Goal: Task Accomplishment & Management: Manage account settings

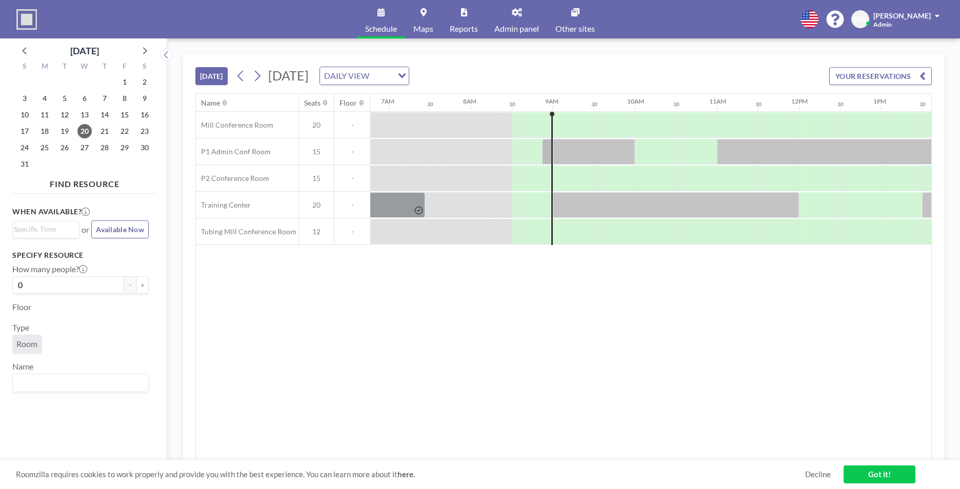
scroll to position [0, 657]
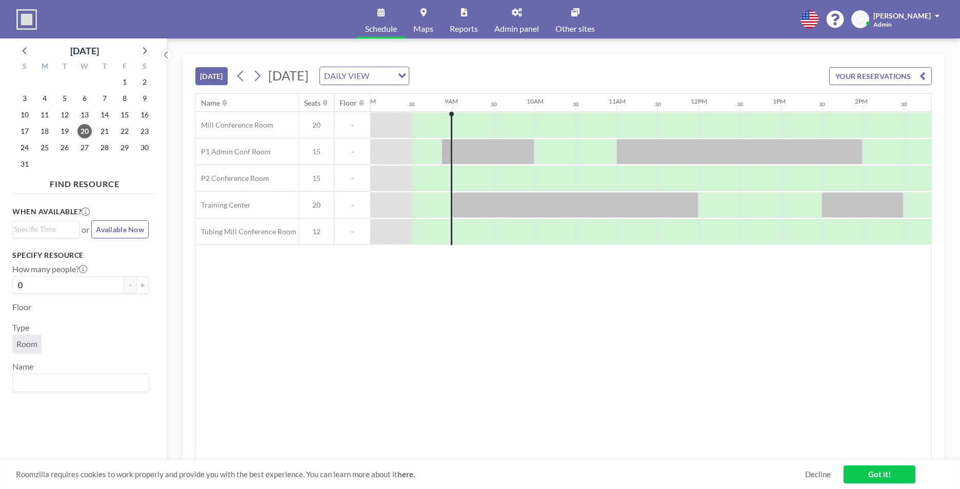
click at [524, 22] on link "Admin panel" at bounding box center [516, 19] width 61 height 38
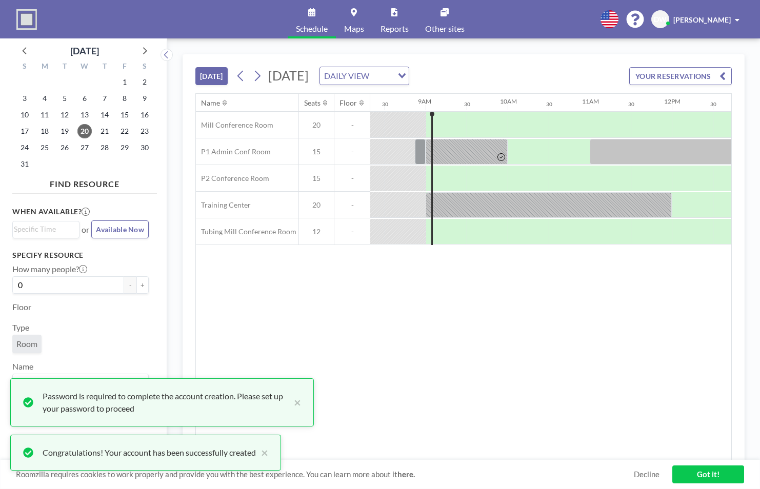
scroll to position [0, 698]
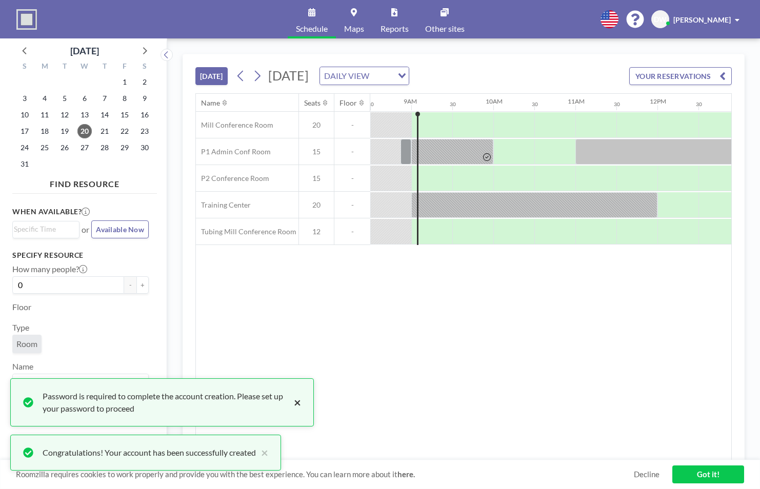
click at [295, 405] on button "×" at bounding box center [295, 402] width 12 height 25
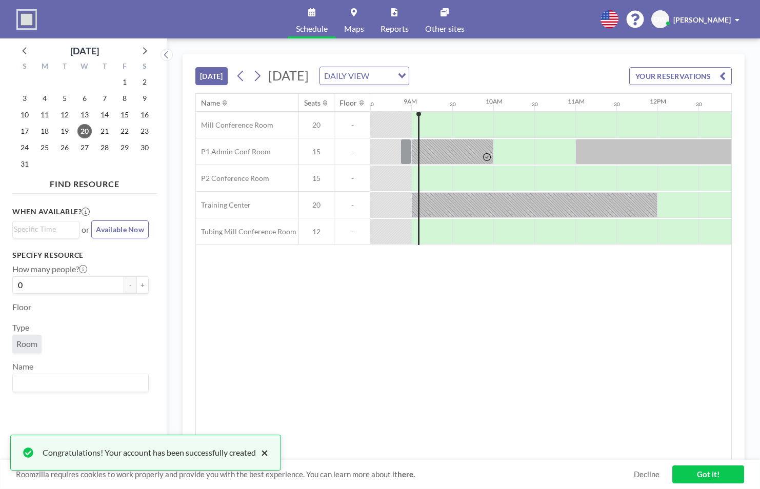
click at [266, 454] on button "×" at bounding box center [262, 453] width 12 height 12
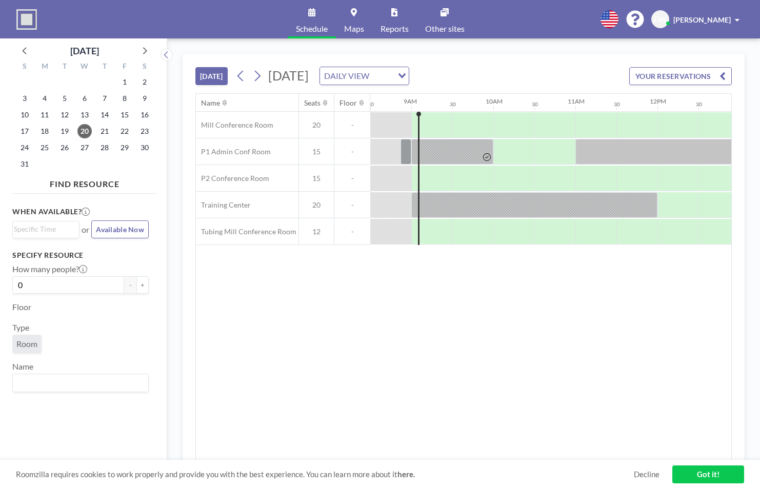
click at [710, 478] on link "Got it!" at bounding box center [708, 475] width 72 height 18
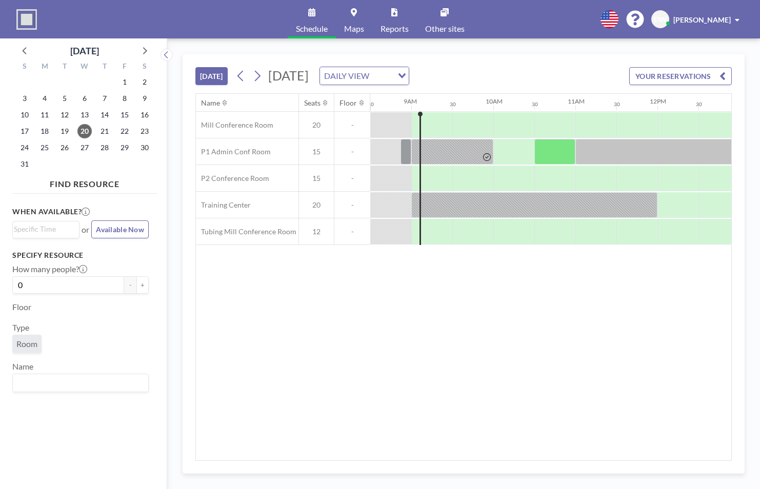
click at [735, 21] on div "[PERSON_NAME]" at bounding box center [706, 19] width 66 height 10
click at [712, 69] on span "Log out" at bounding box center [709, 70] width 24 height 10
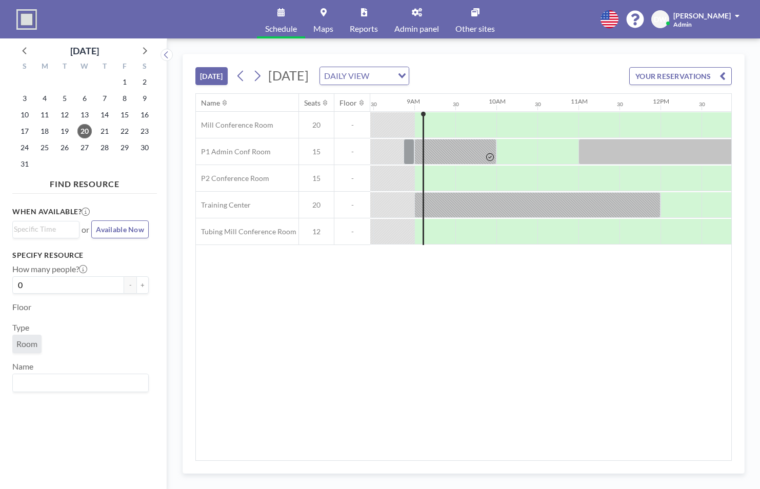
scroll to position [0, 698]
click at [421, 19] on link "Admin panel" at bounding box center [416, 19] width 61 height 38
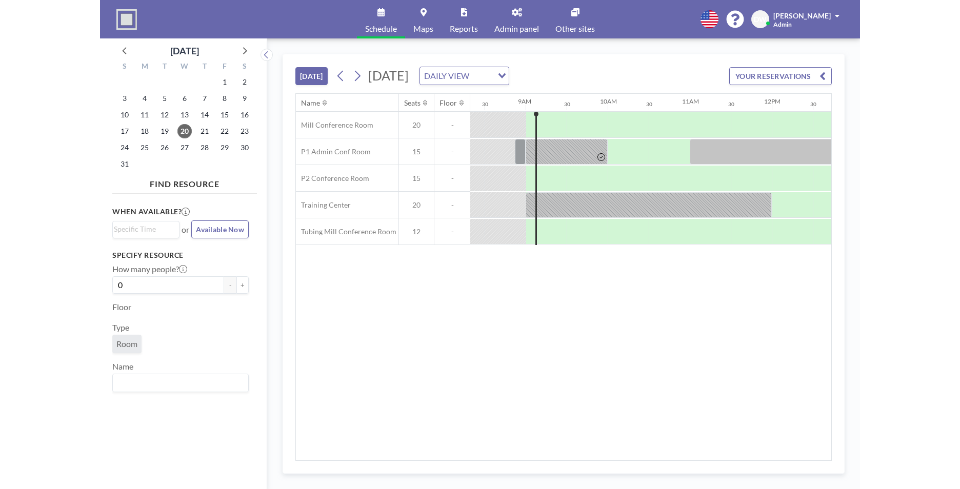
scroll to position [0, 698]
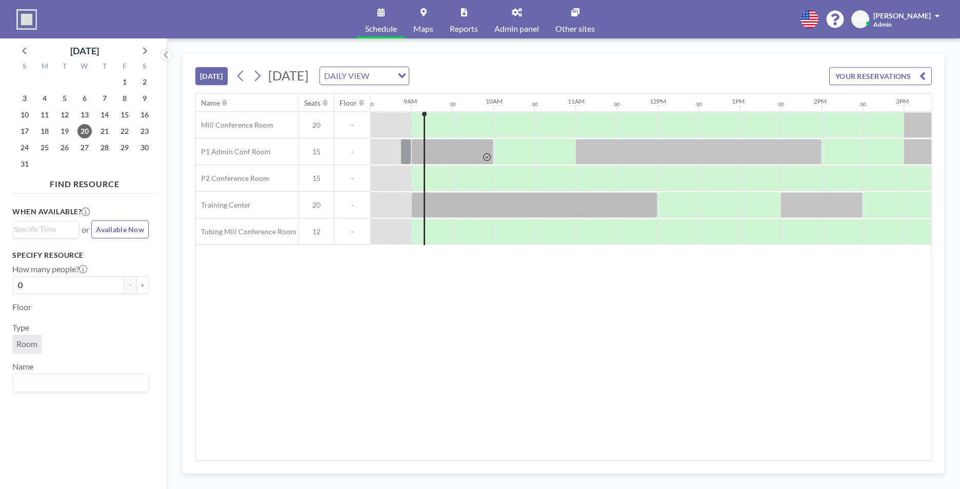
click at [760, 14] on div "[PERSON_NAME]" at bounding box center [907, 15] width 66 height 10
click at [760, 16] on span at bounding box center [937, 15] width 5 height 7
click at [760, 69] on span "Log out" at bounding box center [909, 70] width 24 height 10
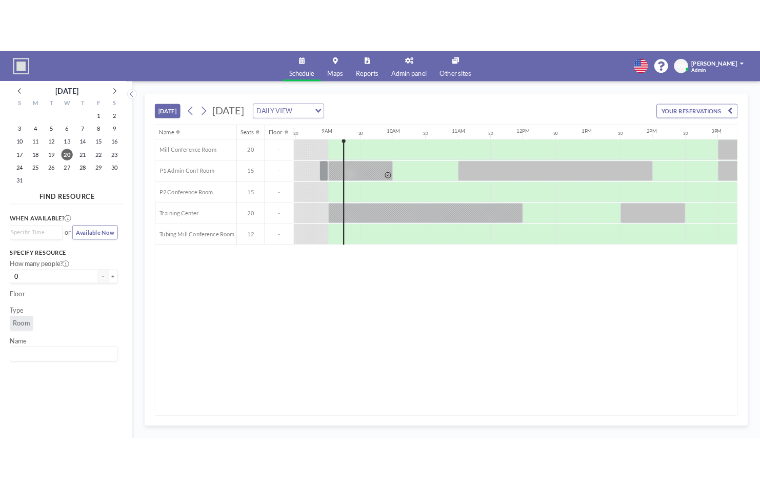
scroll to position [0, 698]
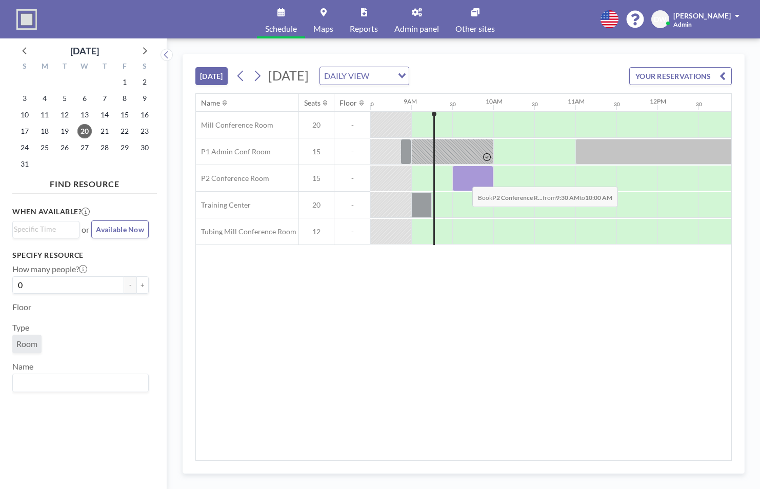
click at [464, 179] on div at bounding box center [472, 179] width 41 height 26
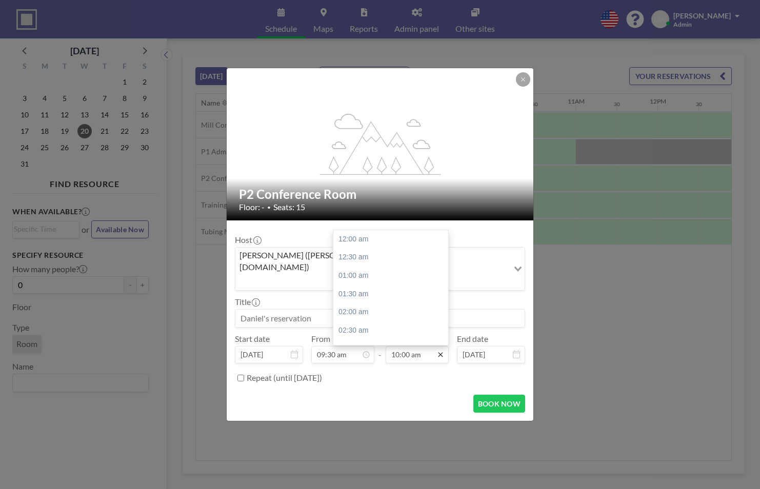
scroll to position [365, 0]
click at [344, 285] on div "11:00 am" at bounding box center [372, 294] width 120 height 18
type input "11:00 am"
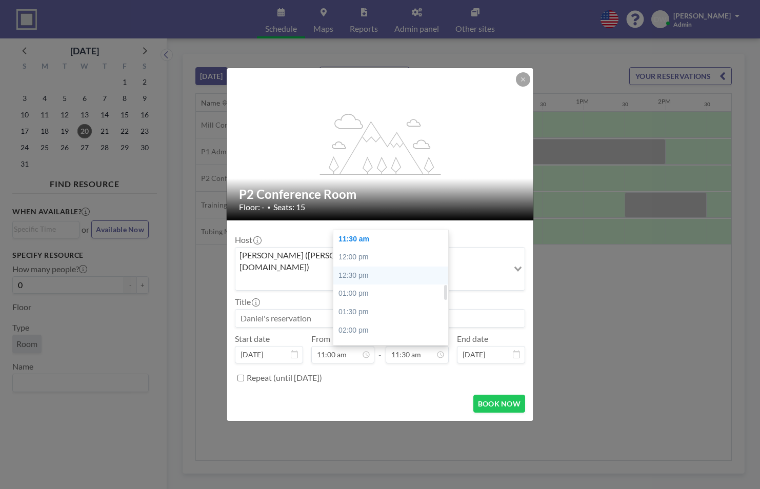
scroll to position [0, 862]
click at [366, 268] on div "12:30 pm" at bounding box center [393, 276] width 120 height 18
type input "12:30 pm"
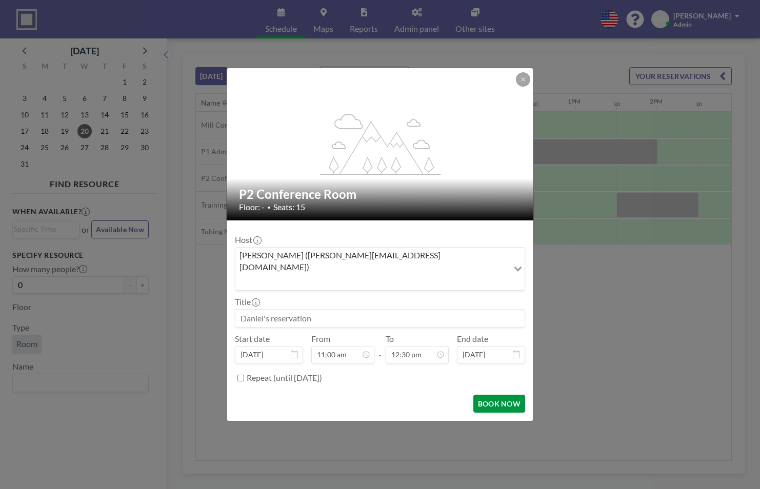
click at [499, 395] on button "BOOK NOW" at bounding box center [499, 404] width 52 height 18
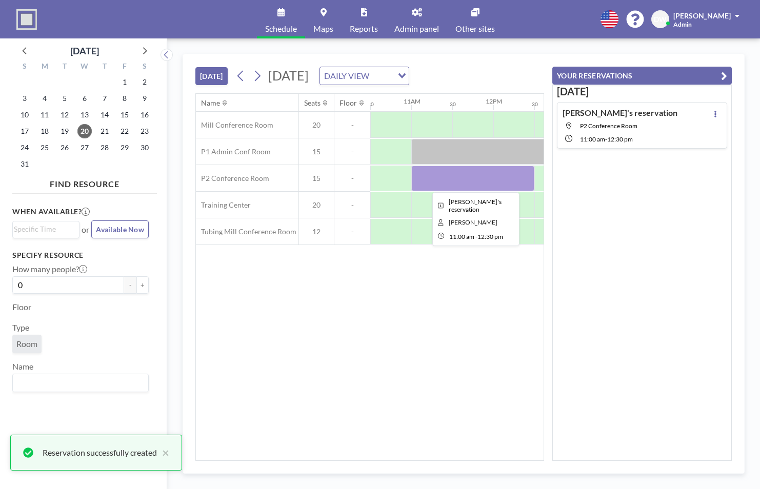
click at [446, 180] on div at bounding box center [472, 179] width 123 height 26
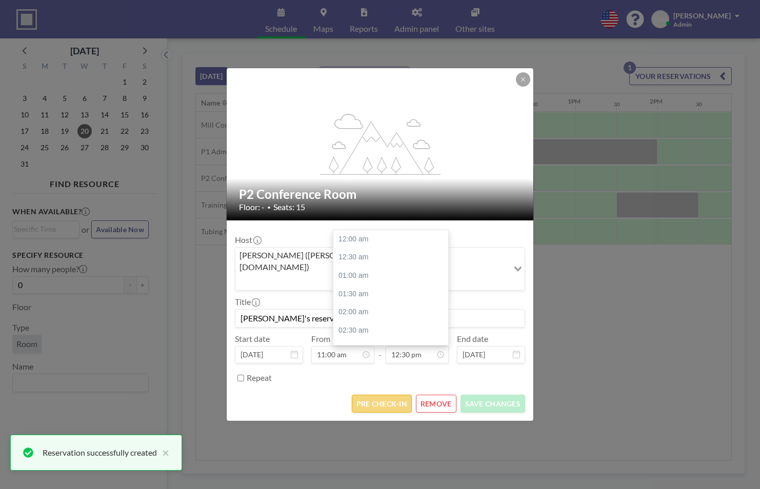
scroll to position [457, 0]
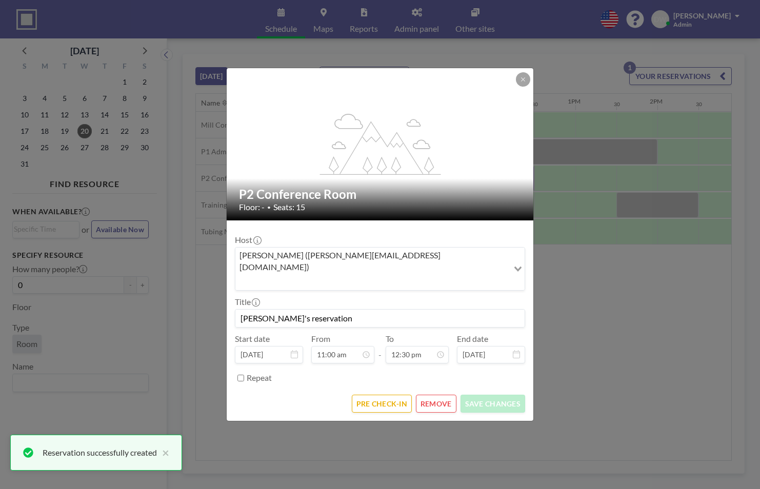
click at [437, 395] on button "REMOVE" at bounding box center [436, 404] width 41 height 18
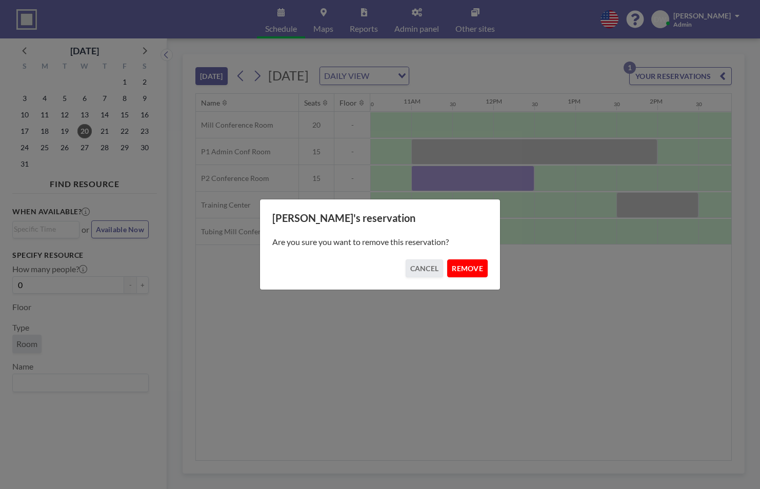
click at [469, 265] on button "REMOVE" at bounding box center [467, 269] width 41 height 18
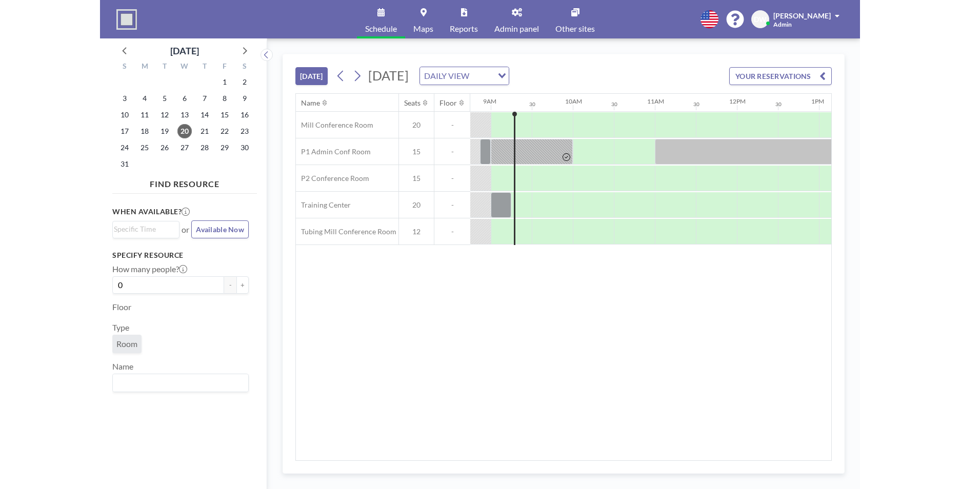
scroll to position [0, 711]
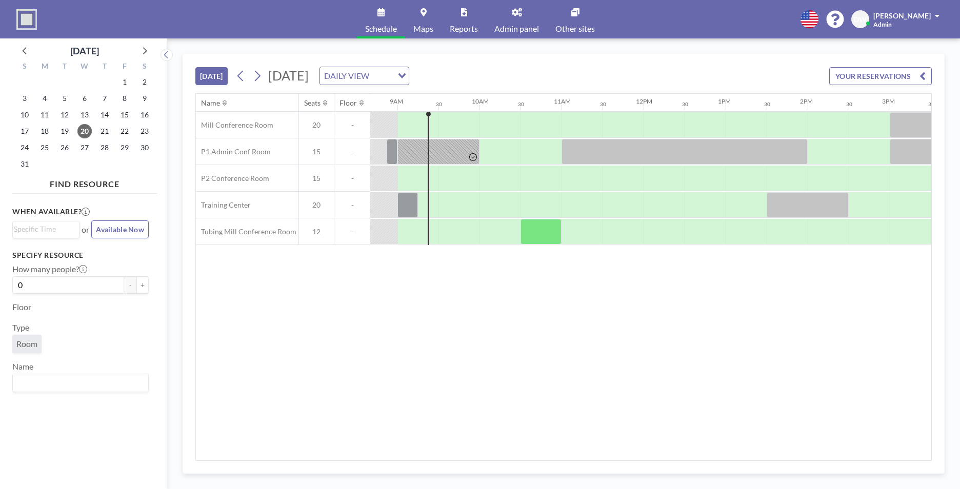
click at [513, 25] on span "Admin panel" at bounding box center [516, 29] width 45 height 8
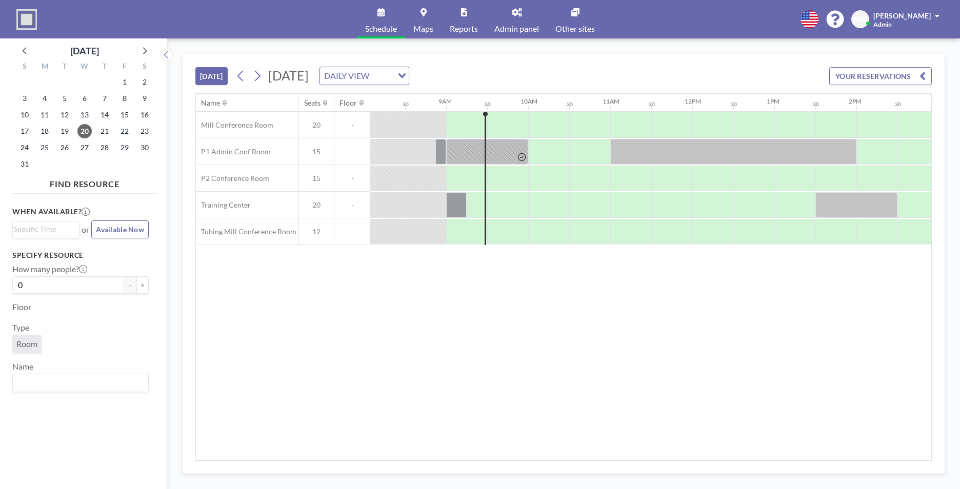
scroll to position [0, 698]
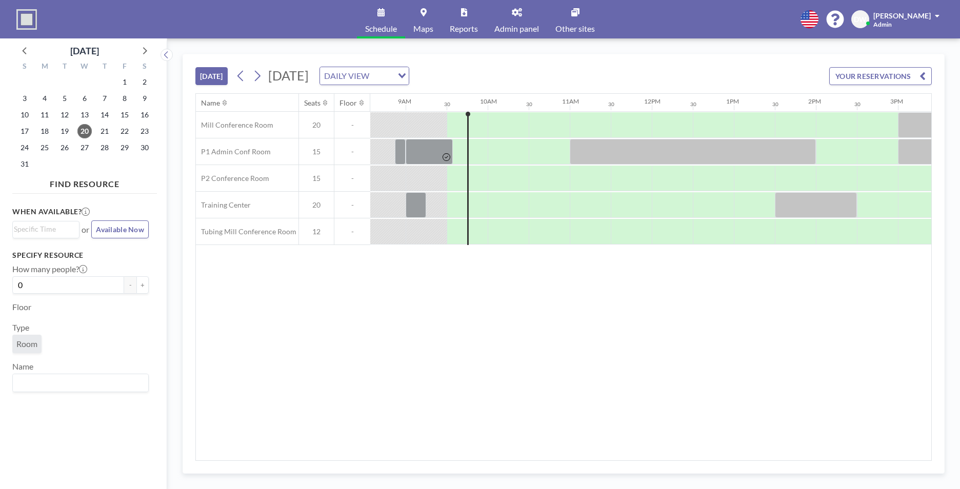
scroll to position [0, 739]
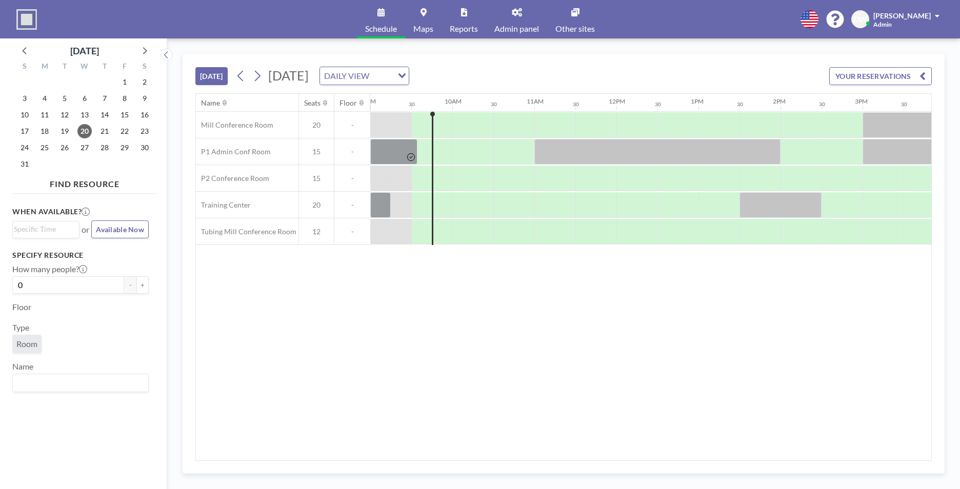
click at [578, 25] on span "Other sites" at bounding box center [575, 29] width 39 height 8
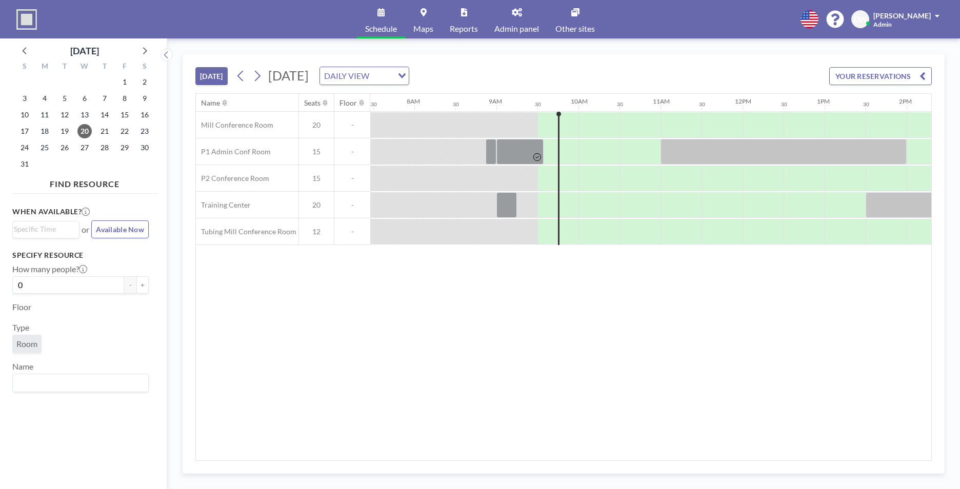
scroll to position [0, 739]
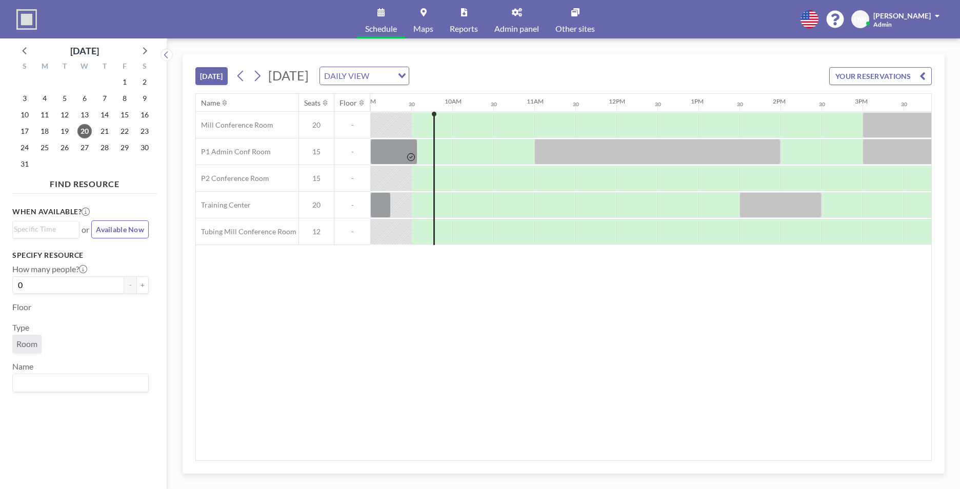
click at [524, 17] on link "Admin panel" at bounding box center [516, 19] width 61 height 38
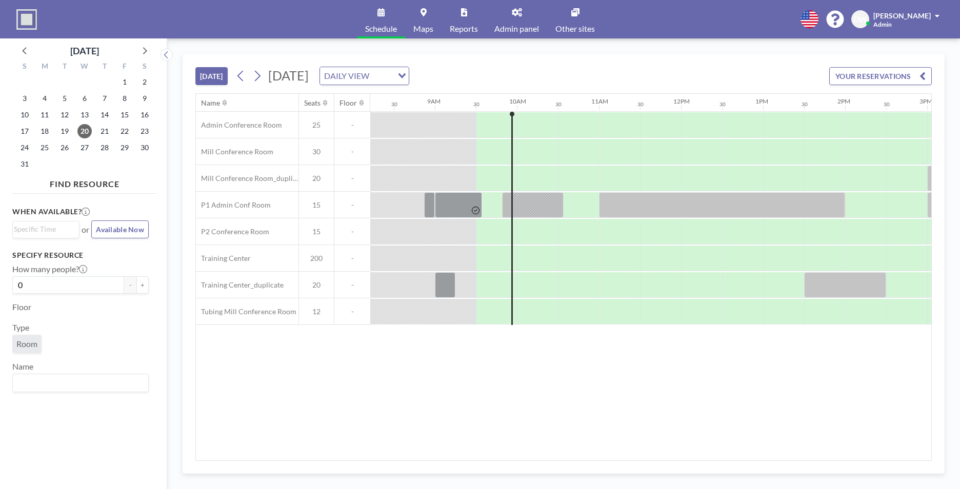
scroll to position [0, 739]
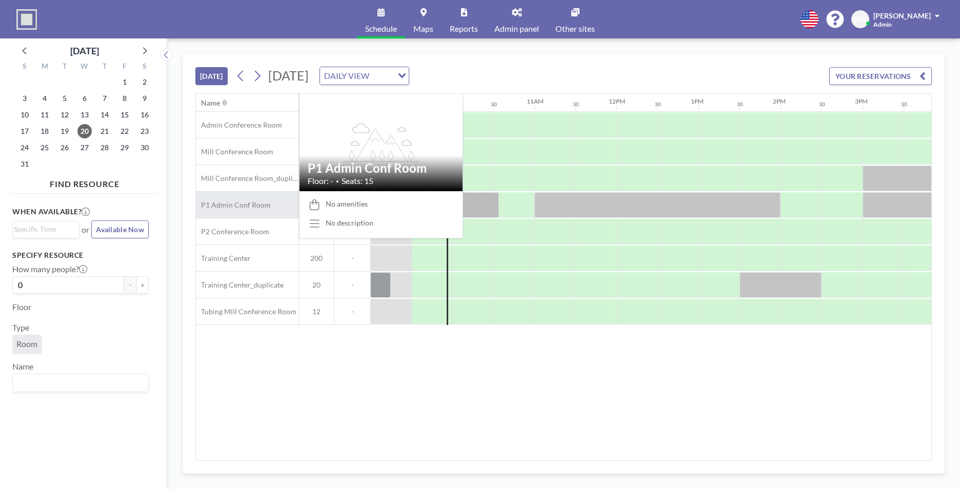
click at [246, 208] on span "P1 Admin Conf Room" at bounding box center [233, 205] width 75 height 9
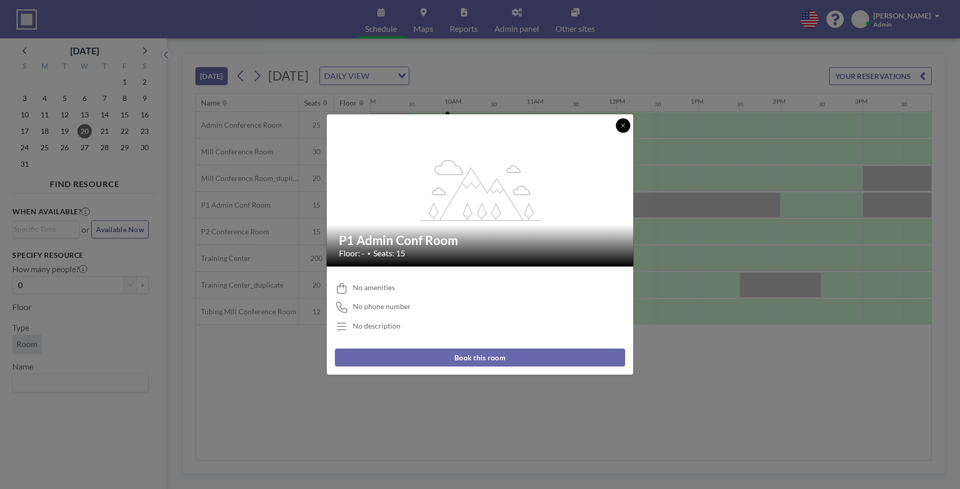
click at [627, 131] on button at bounding box center [623, 125] width 14 height 14
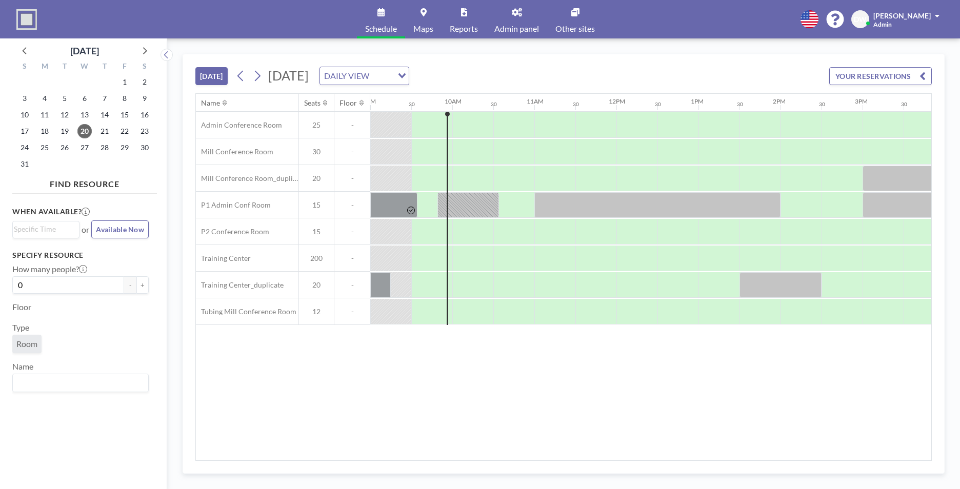
click at [510, 26] on span "Admin panel" at bounding box center [516, 29] width 45 height 8
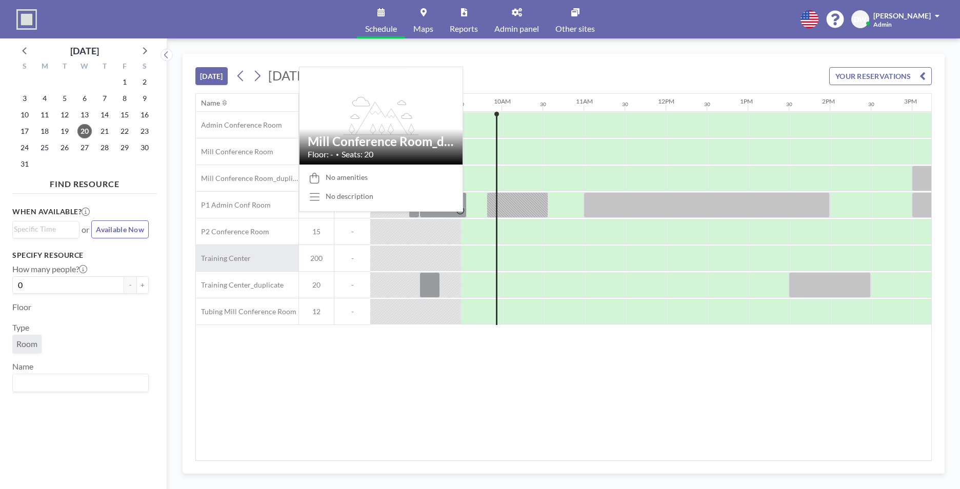
scroll to position [0, 739]
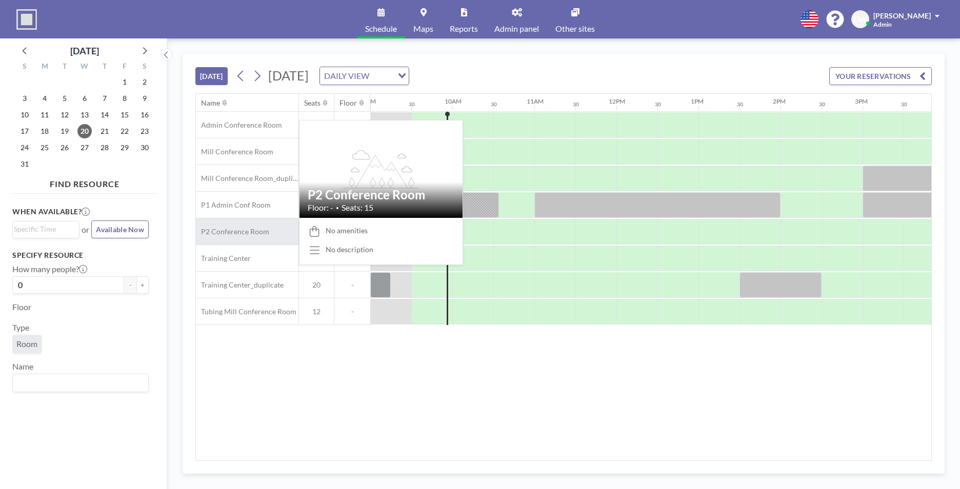
click at [256, 229] on span "P2 Conference Room" at bounding box center [232, 231] width 73 height 9
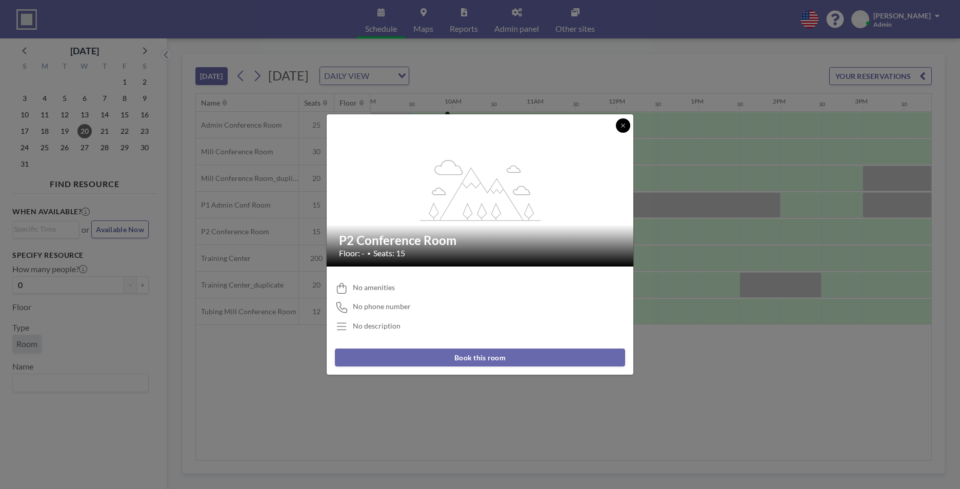
click at [622, 130] on button at bounding box center [623, 125] width 14 height 14
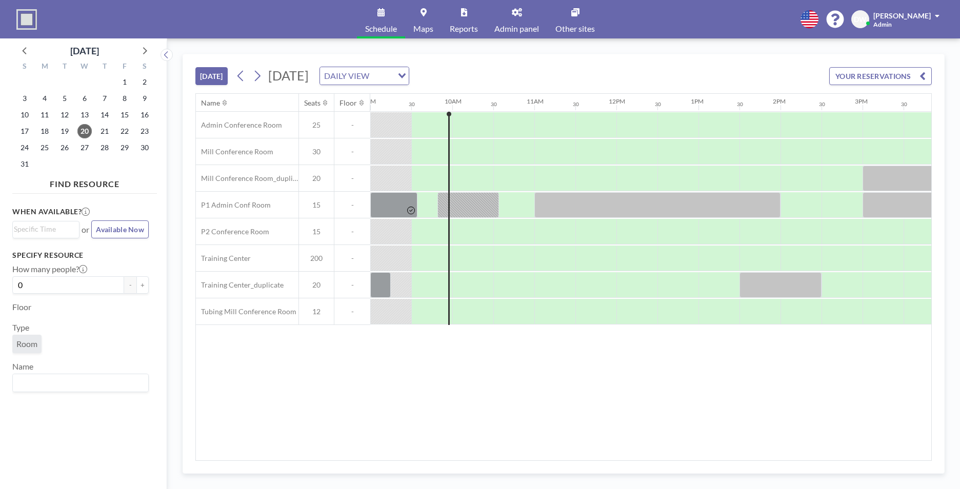
click at [524, 19] on link "Admin panel" at bounding box center [516, 19] width 61 height 38
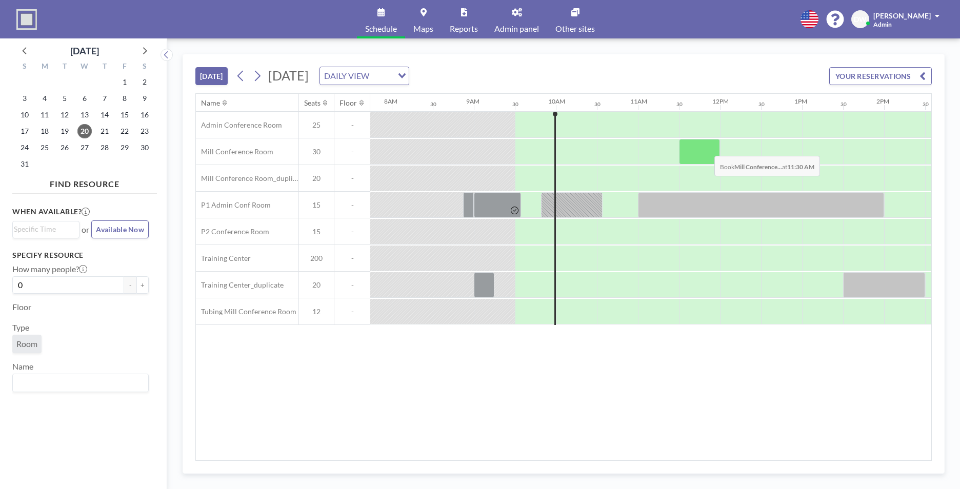
scroll to position [0, 739]
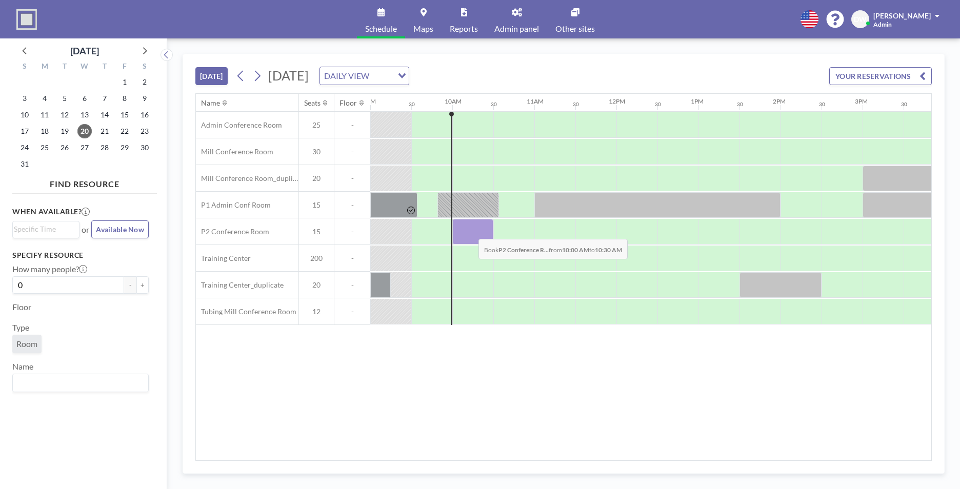
click at [470, 231] on div at bounding box center [472, 232] width 41 height 26
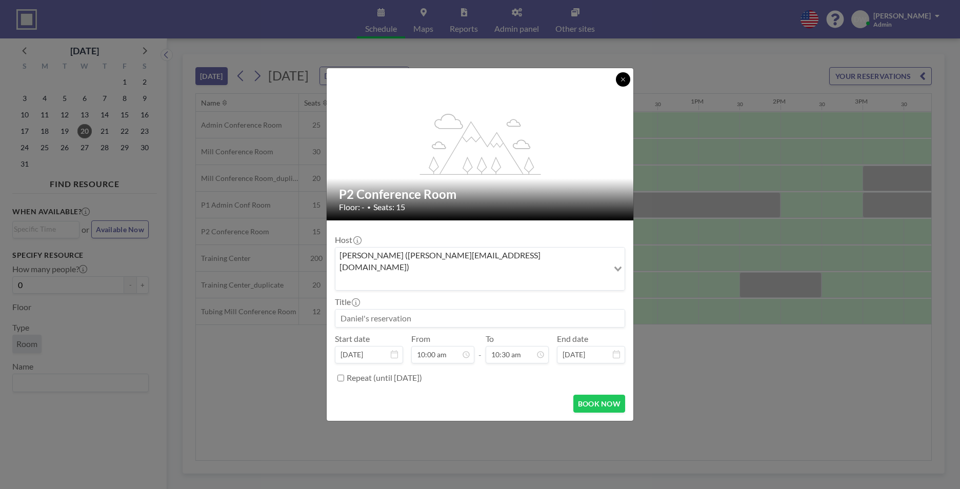
click at [626, 87] on button at bounding box center [623, 79] width 14 height 14
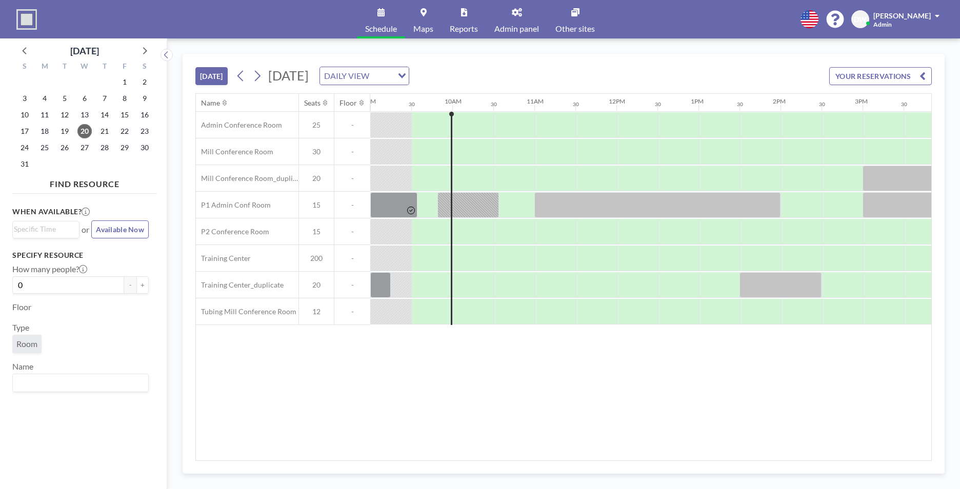
click at [514, 23] on link "Admin panel" at bounding box center [516, 19] width 61 height 38
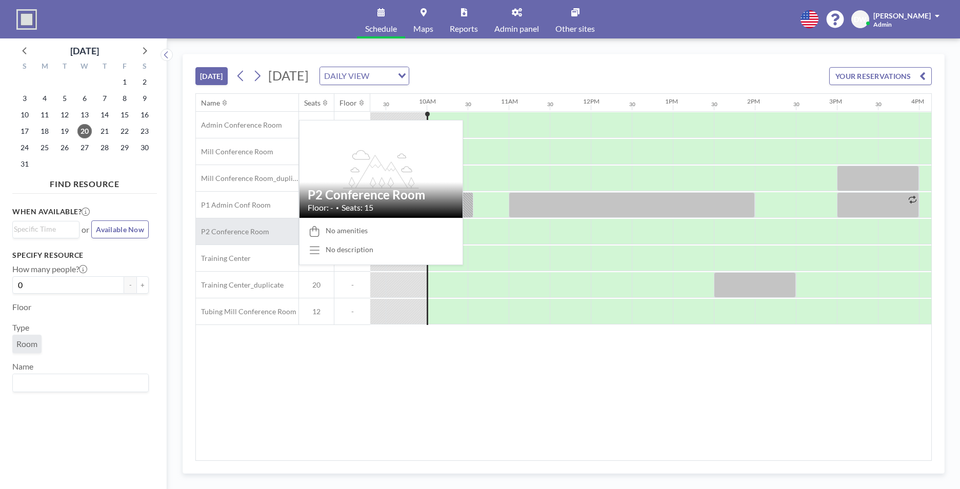
scroll to position [0, 780]
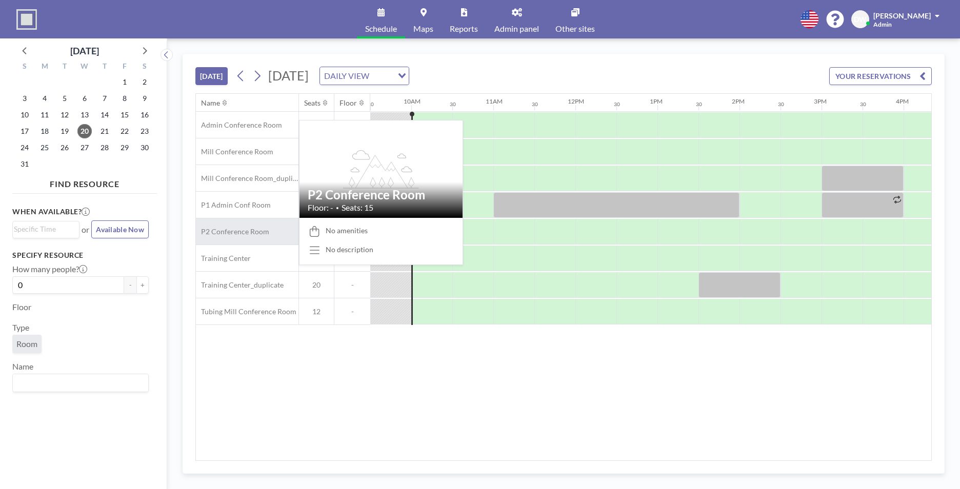
click at [233, 234] on span "P2 Conference Room" at bounding box center [232, 231] width 73 height 9
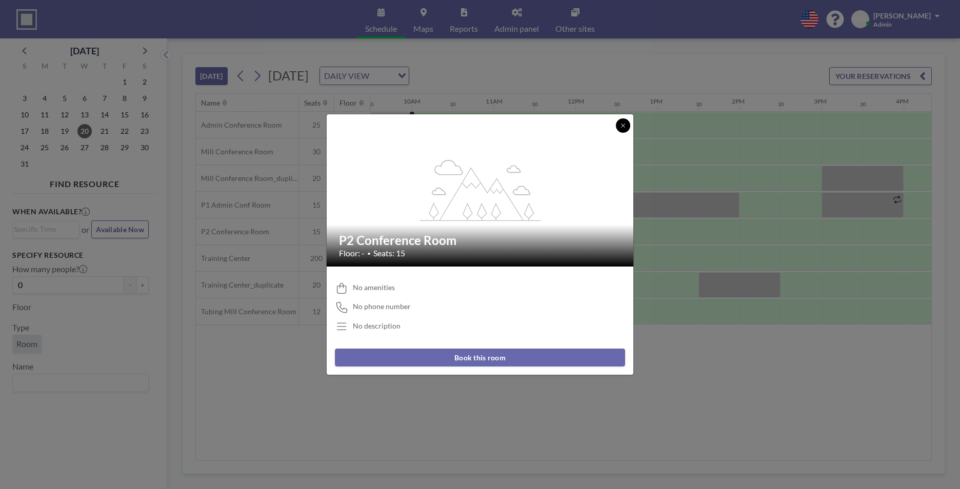
click at [620, 125] on icon at bounding box center [623, 126] width 6 height 6
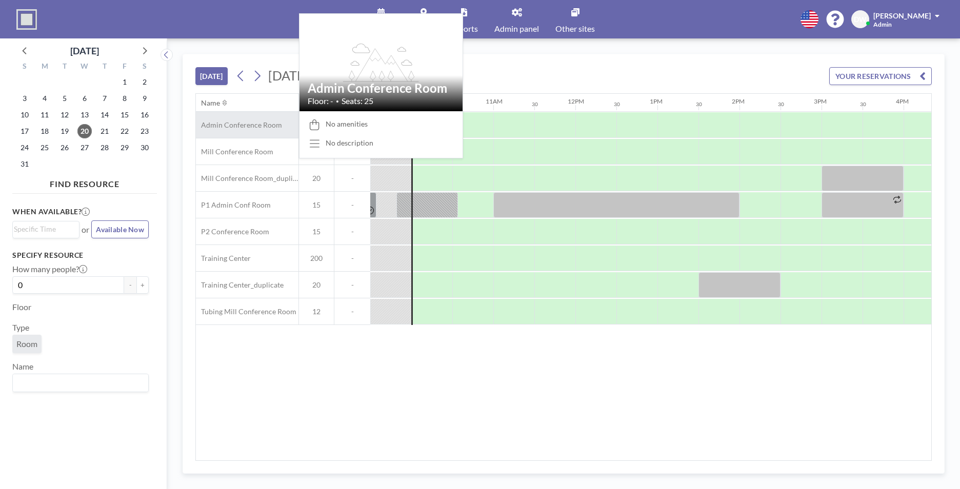
click at [244, 124] on span "Admin Conference Room" at bounding box center [239, 125] width 86 height 9
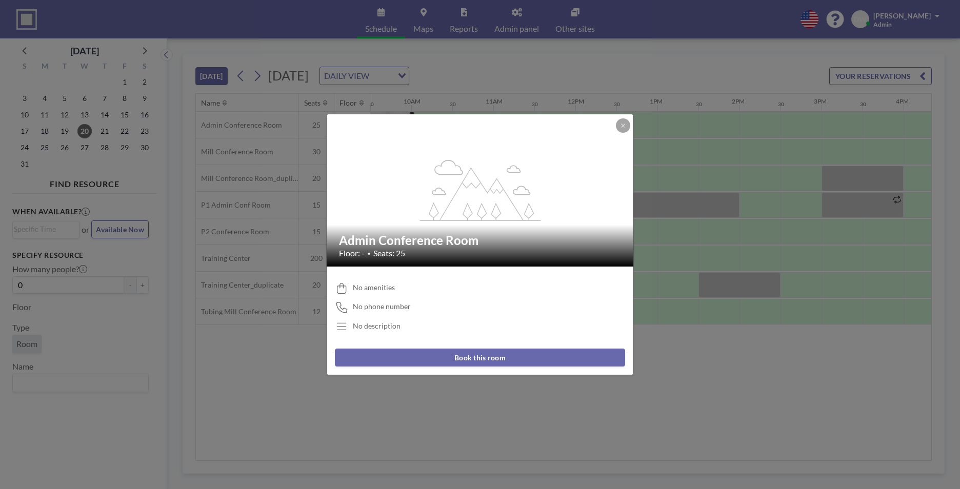
click at [635, 125] on div "flex-grow: 1.2; Admin Conference Room Floor: - • Seats: 25 No amenities No phon…" at bounding box center [480, 244] width 960 height 489
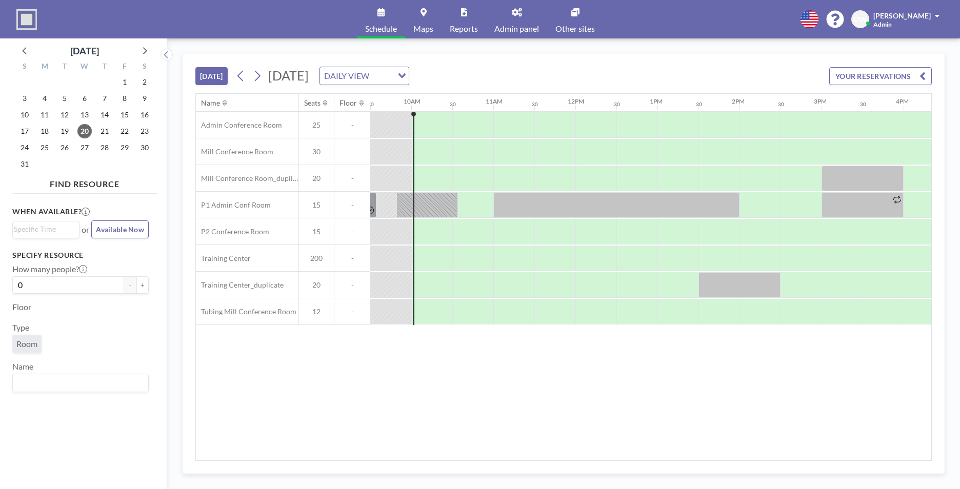
click at [426, 26] on span "Maps" at bounding box center [423, 29] width 20 height 8
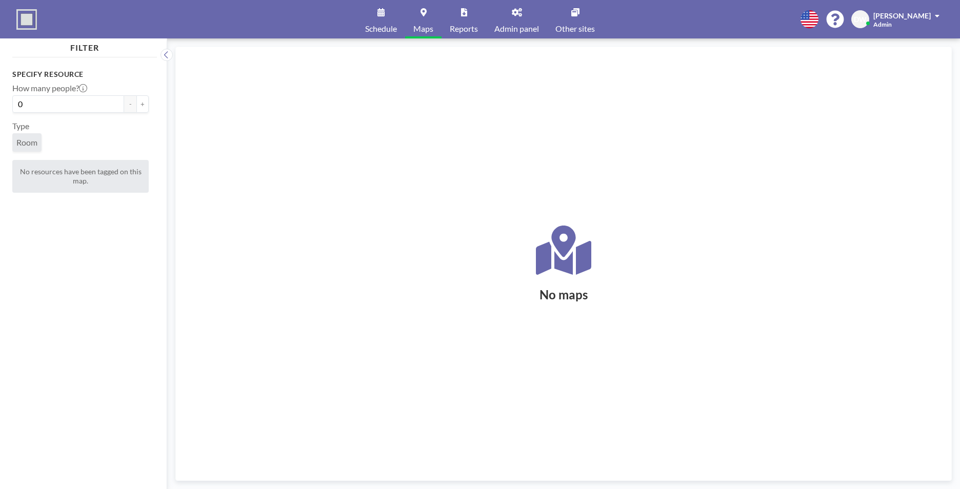
click at [381, 23] on link "Schedule" at bounding box center [381, 19] width 48 height 38
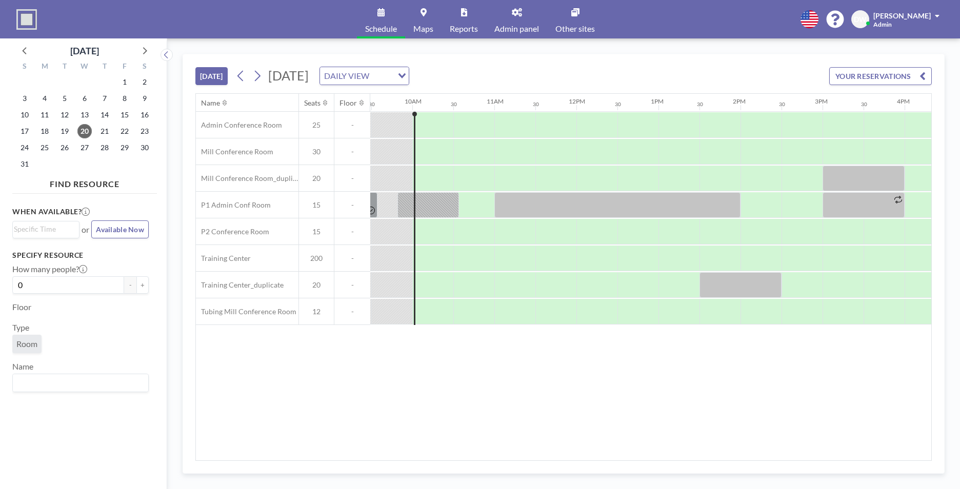
scroll to position [0, 780]
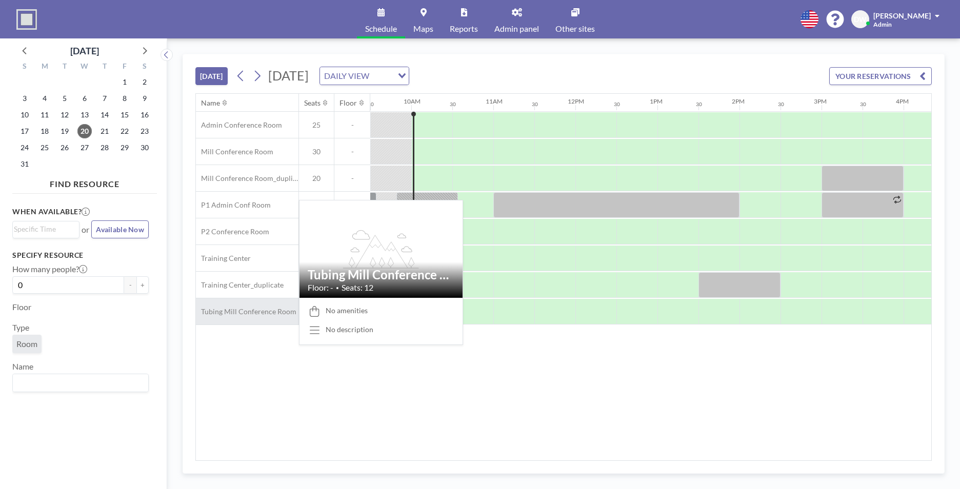
click at [241, 320] on div "Tubing Mill Conference Room" at bounding box center [247, 312] width 103 height 26
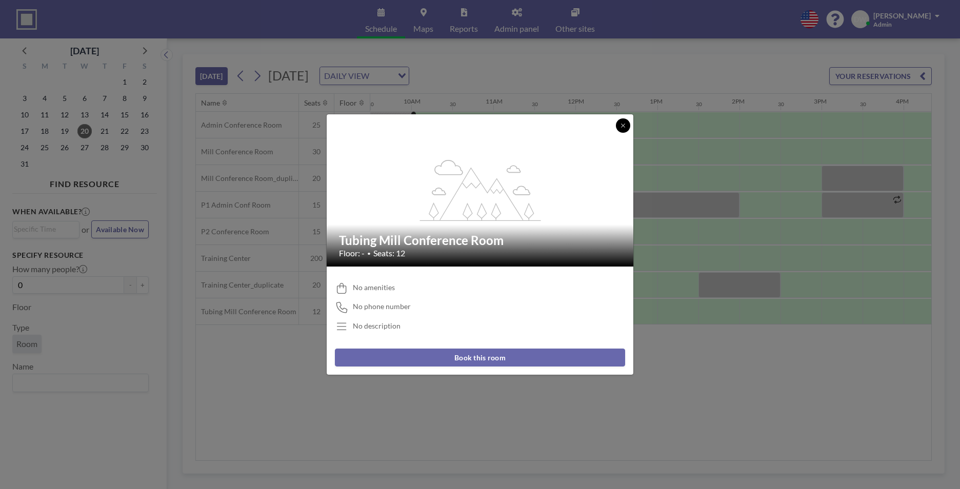
click at [624, 125] on icon at bounding box center [623, 126] width 4 height 4
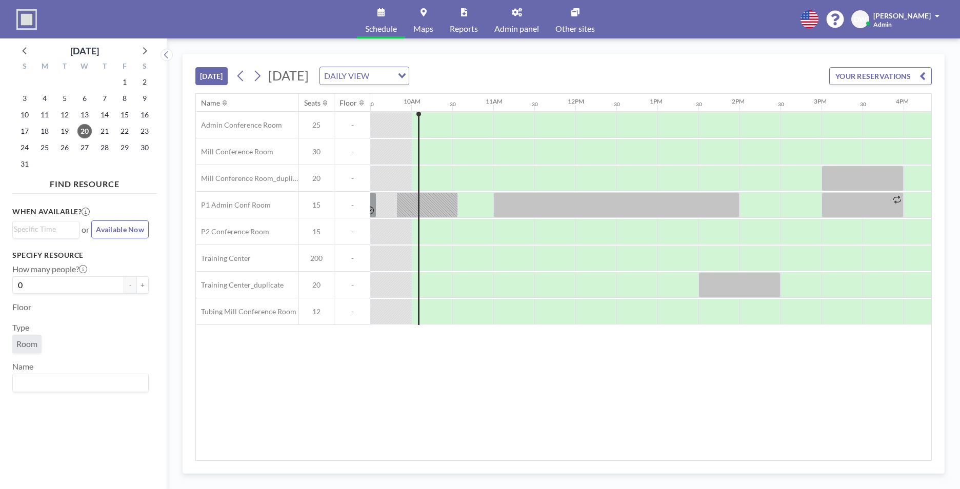
click at [524, 19] on link "Admin panel" at bounding box center [516, 19] width 61 height 38
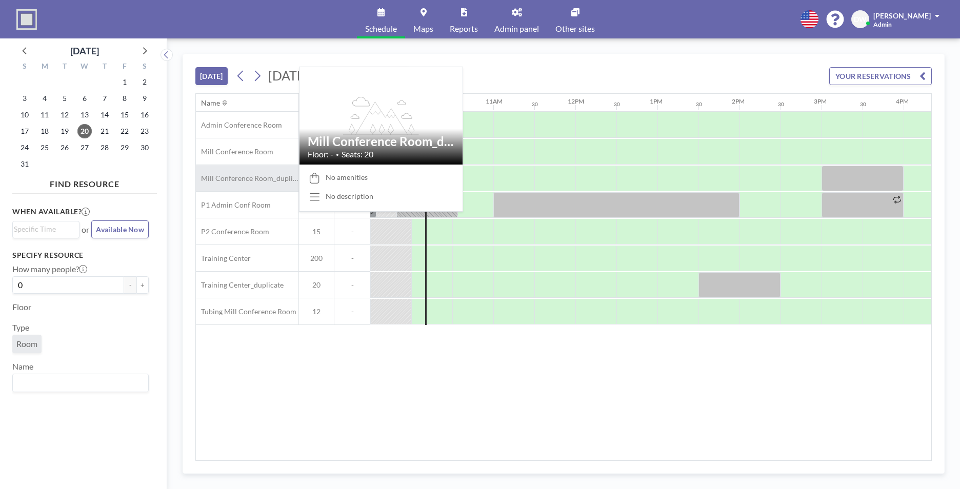
click at [255, 184] on div "Mill Conference Room_duplicate" at bounding box center [247, 178] width 103 height 26
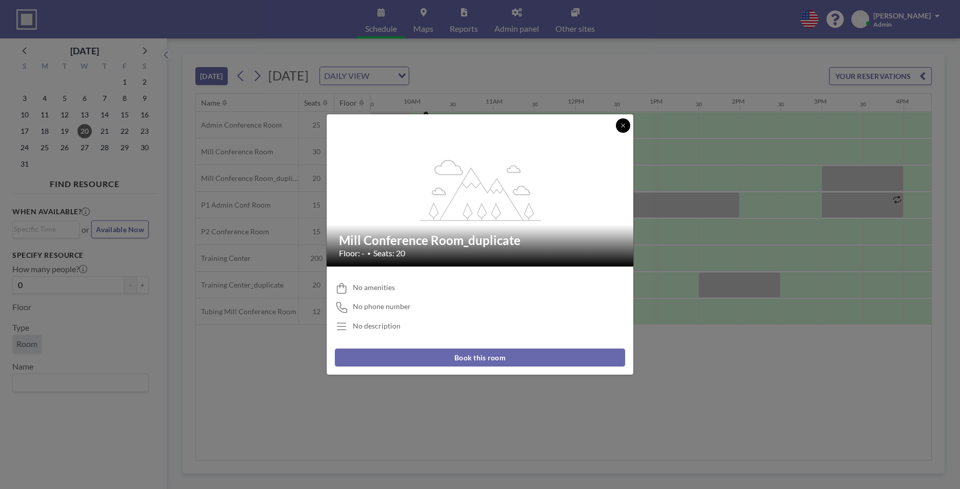
click at [618, 124] on button at bounding box center [623, 125] width 14 height 14
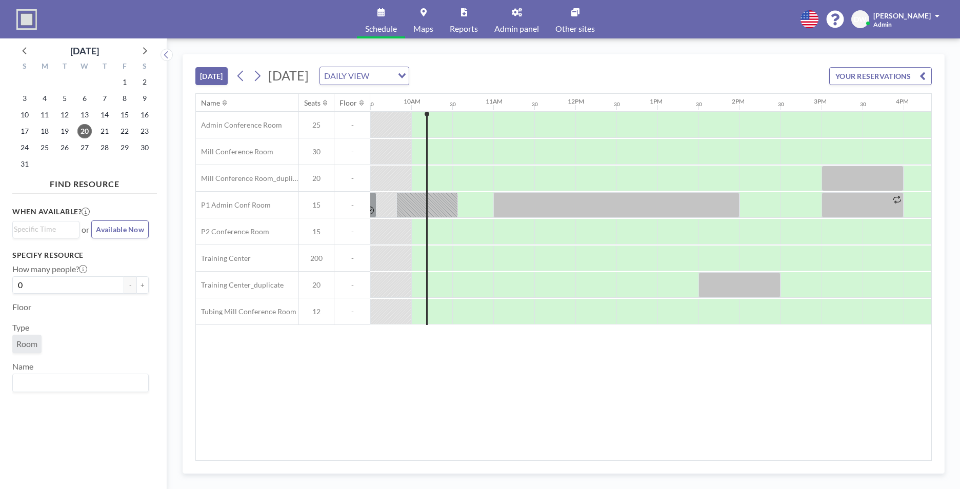
click at [509, 21] on link "Admin panel" at bounding box center [516, 19] width 61 height 38
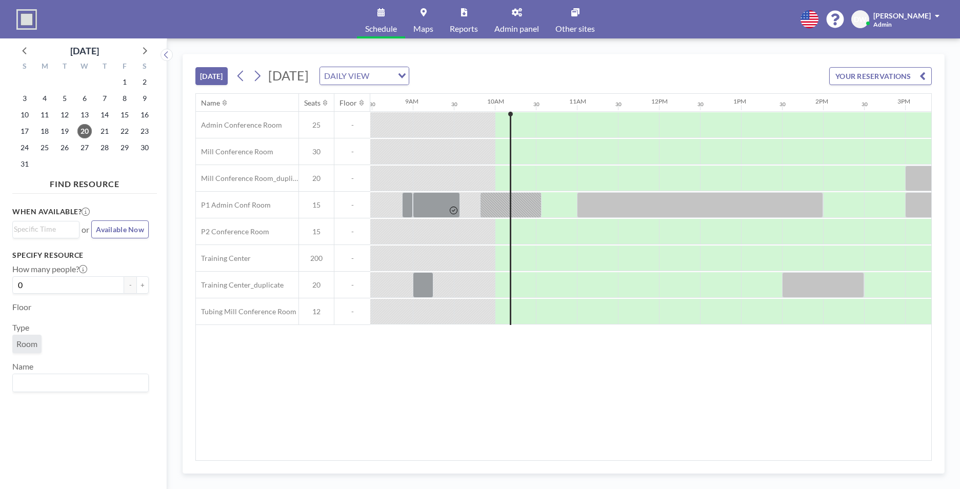
scroll to position [0, 780]
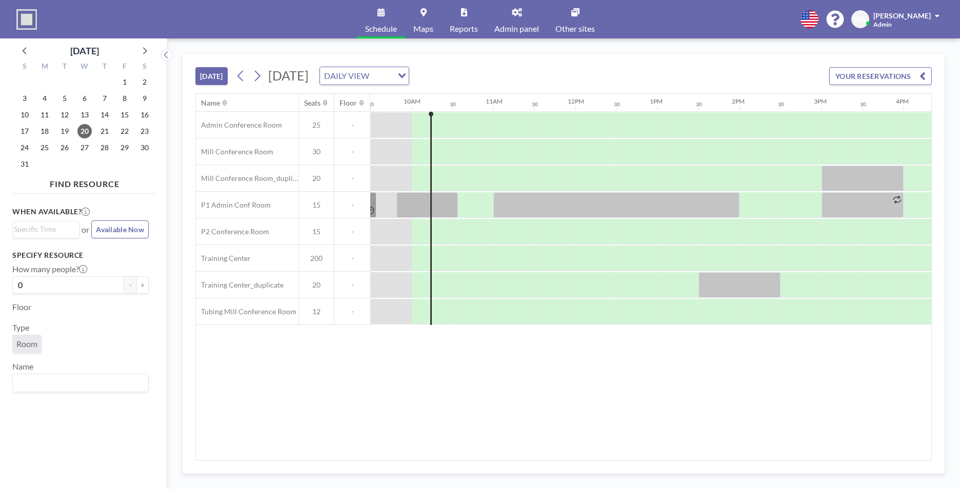
click at [509, 22] on link "Admin panel" at bounding box center [516, 19] width 61 height 38
click at [519, 25] on span "Admin panel" at bounding box center [516, 29] width 45 height 8
